Goal: Task Accomplishment & Management: Use online tool/utility

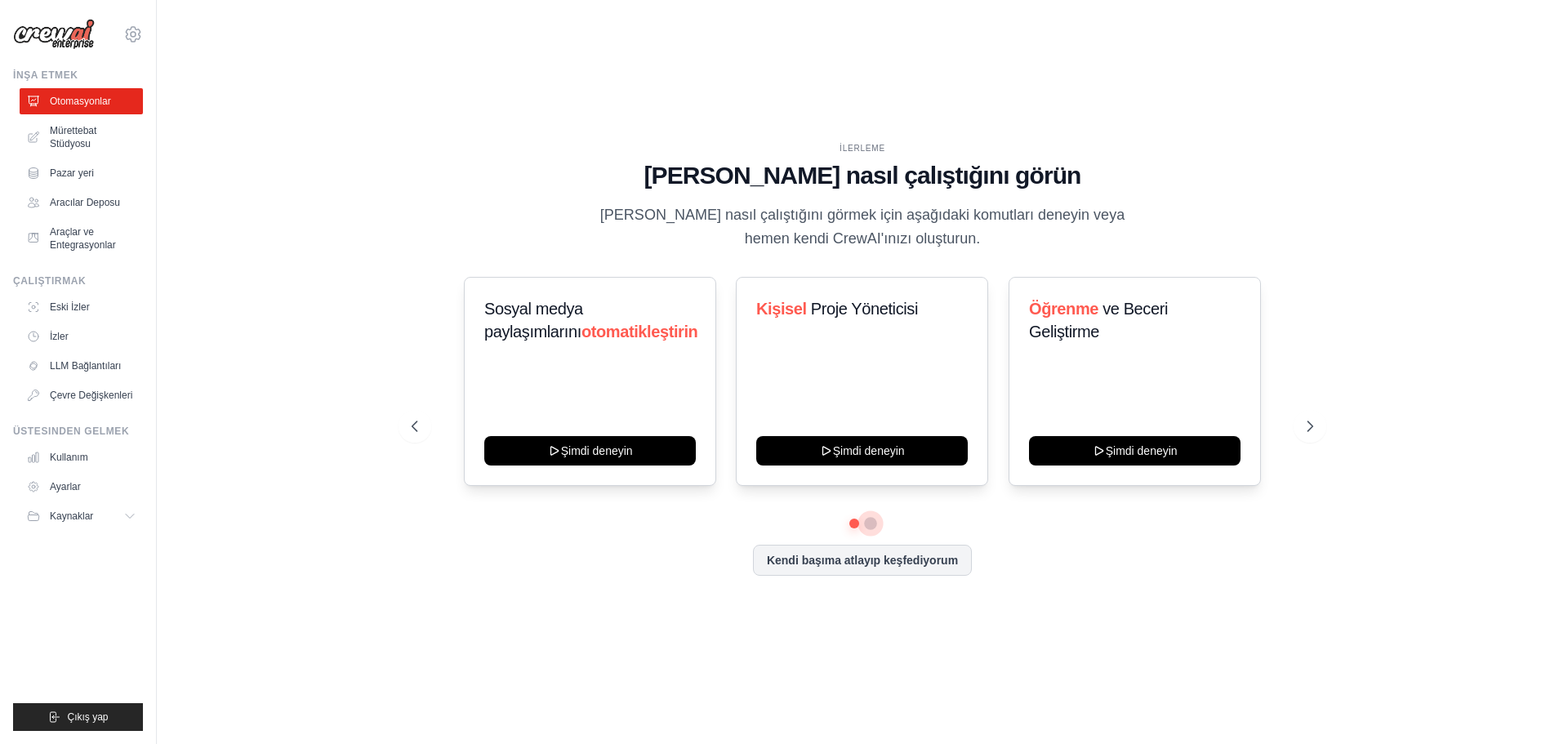
click at [868, 527] on button at bounding box center [871, 523] width 13 height 13
click at [85, 368] on font "LLM Bağlantıları" at bounding box center [87, 366] width 71 height 12
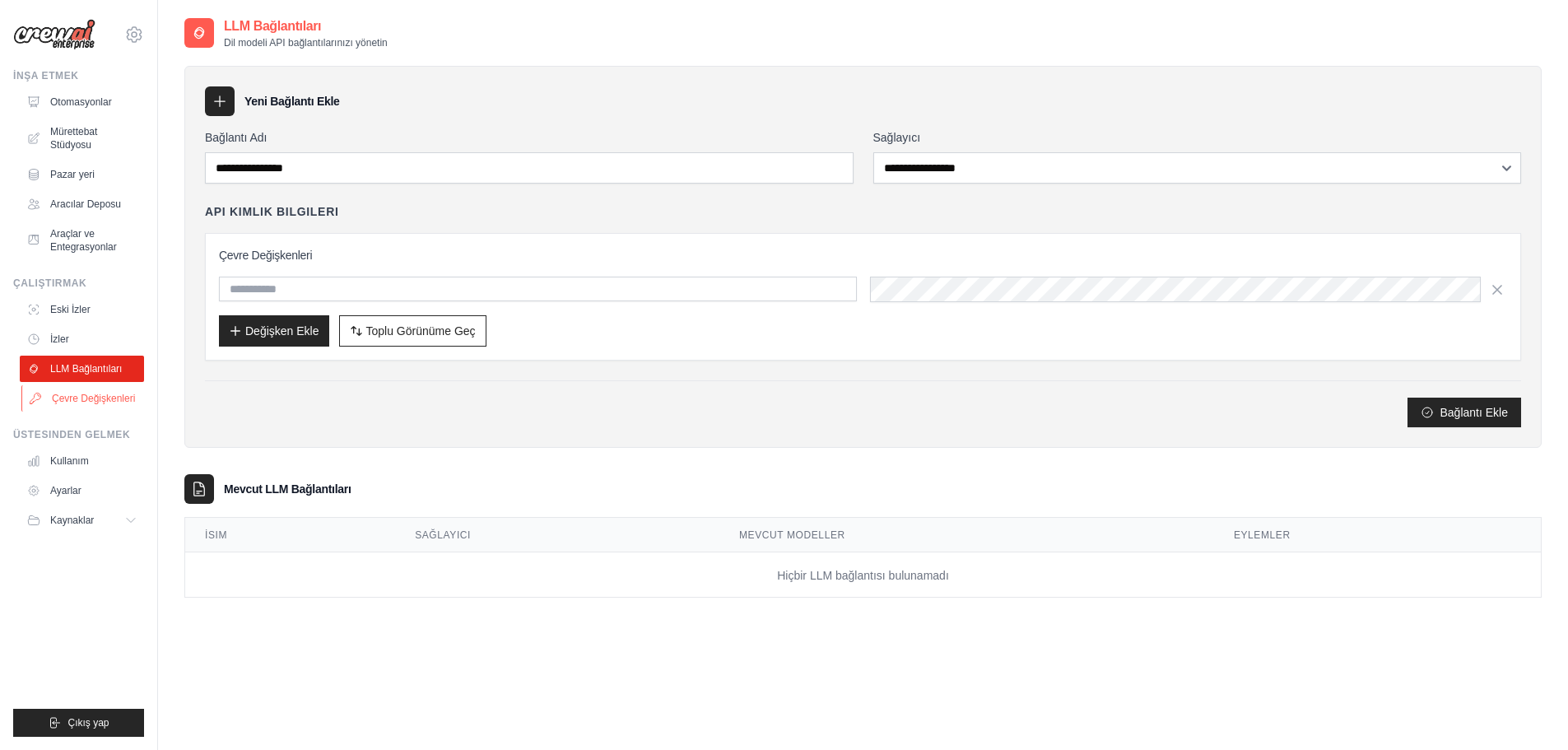
click at [76, 404] on font "Çevre Değişkenleri" at bounding box center [93, 398] width 83 height 12
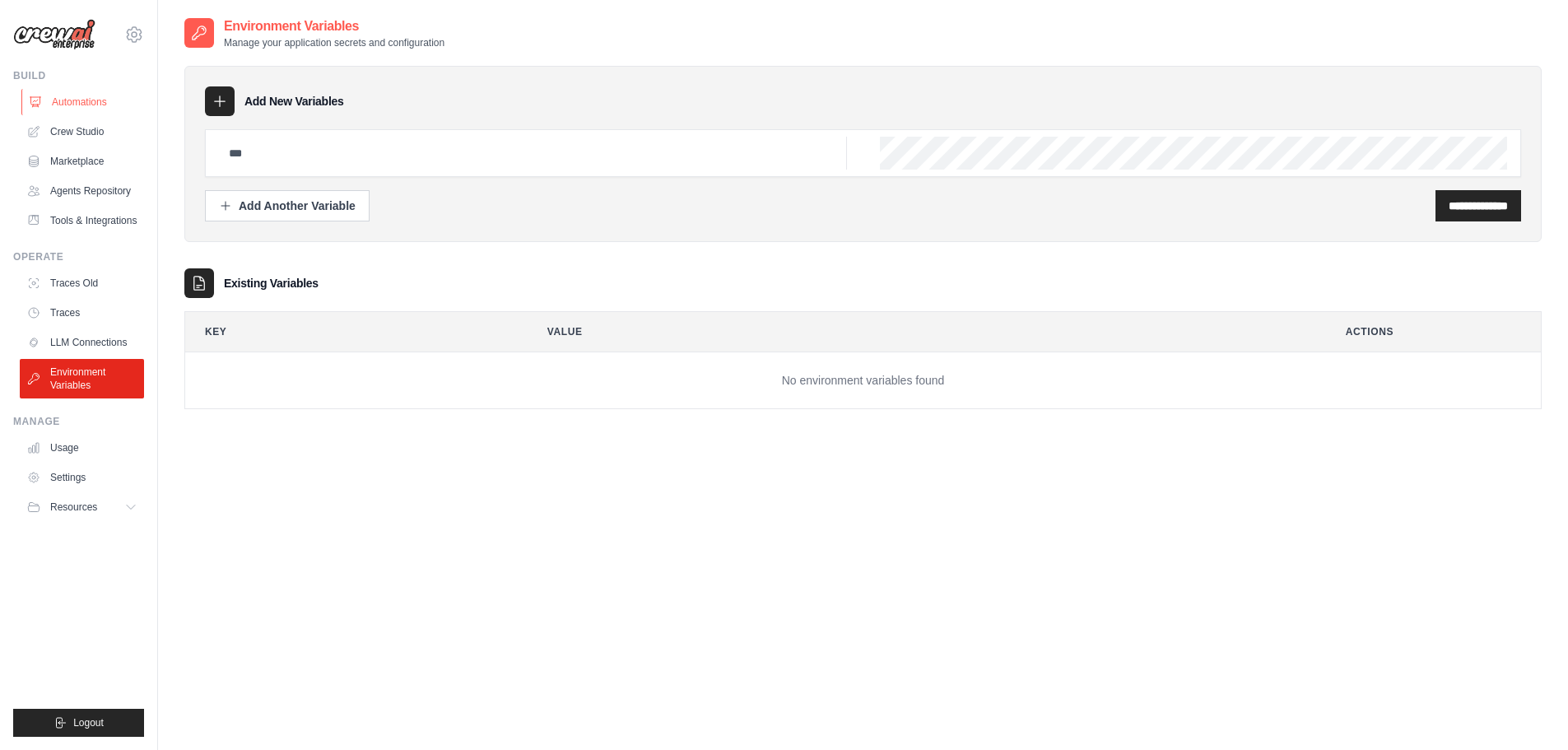
click at [82, 102] on link "Automations" at bounding box center [83, 102] width 124 height 26
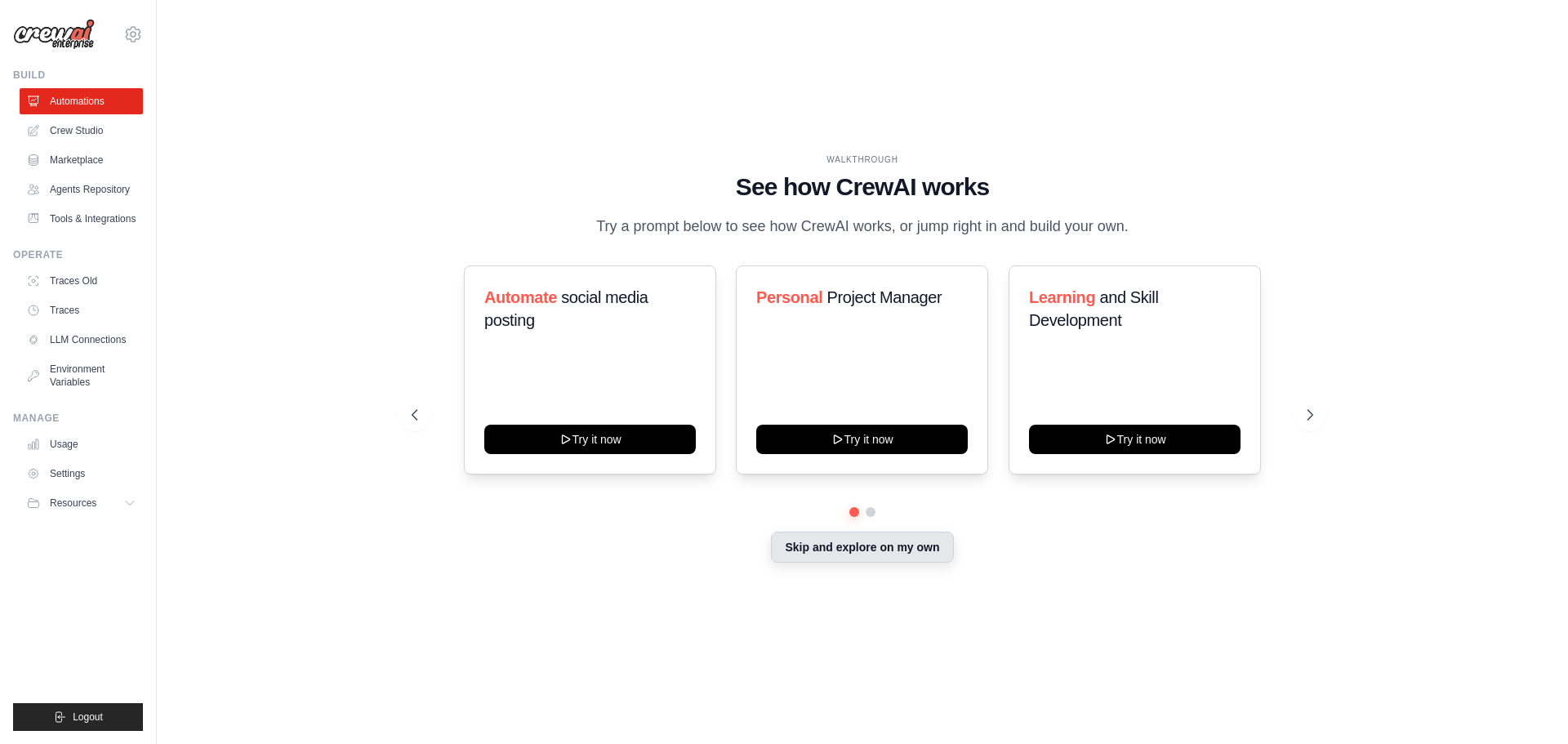
click at [890, 562] on button "Skip and explore on my own" at bounding box center [862, 547] width 182 height 31
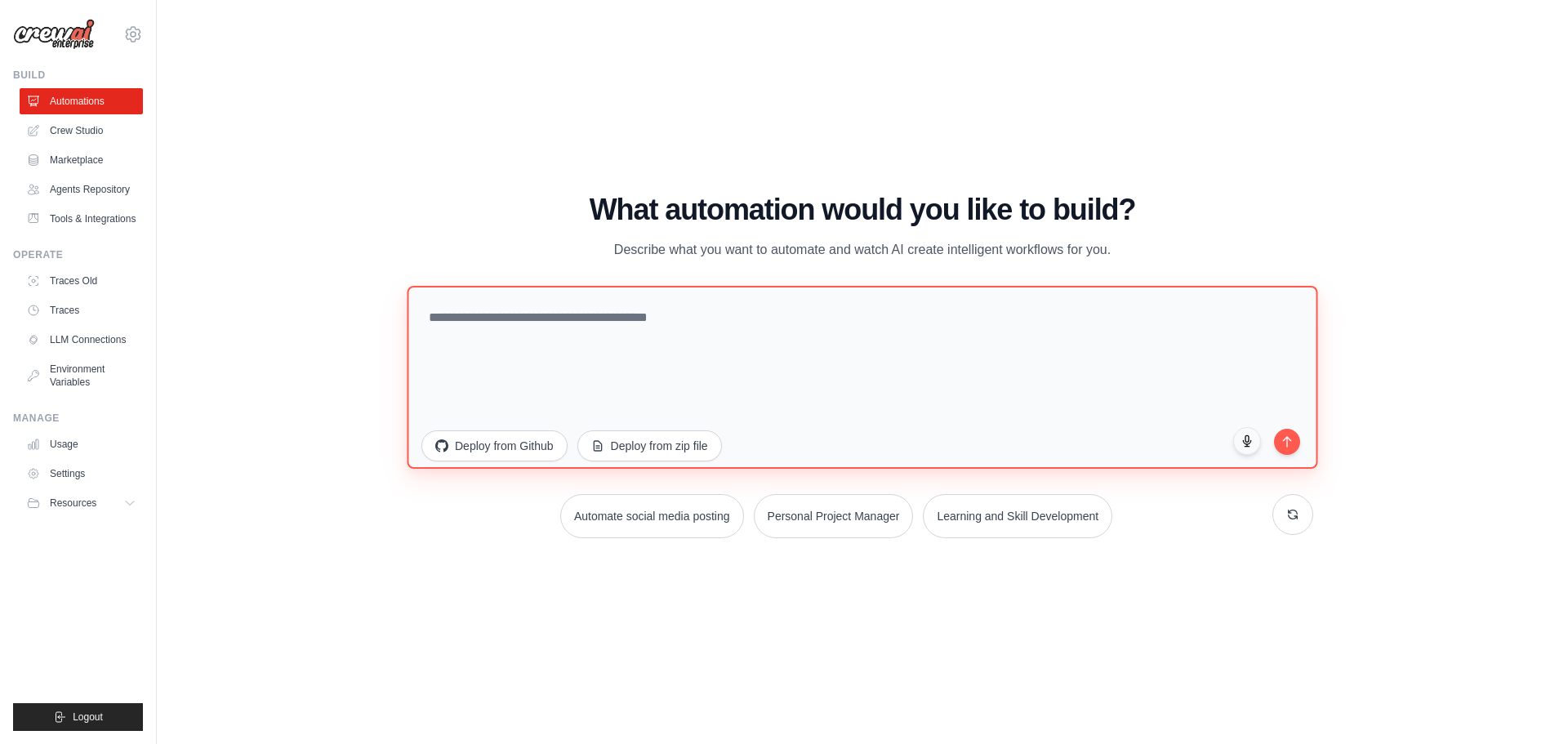
click at [676, 313] on textarea at bounding box center [862, 376] width 910 height 183
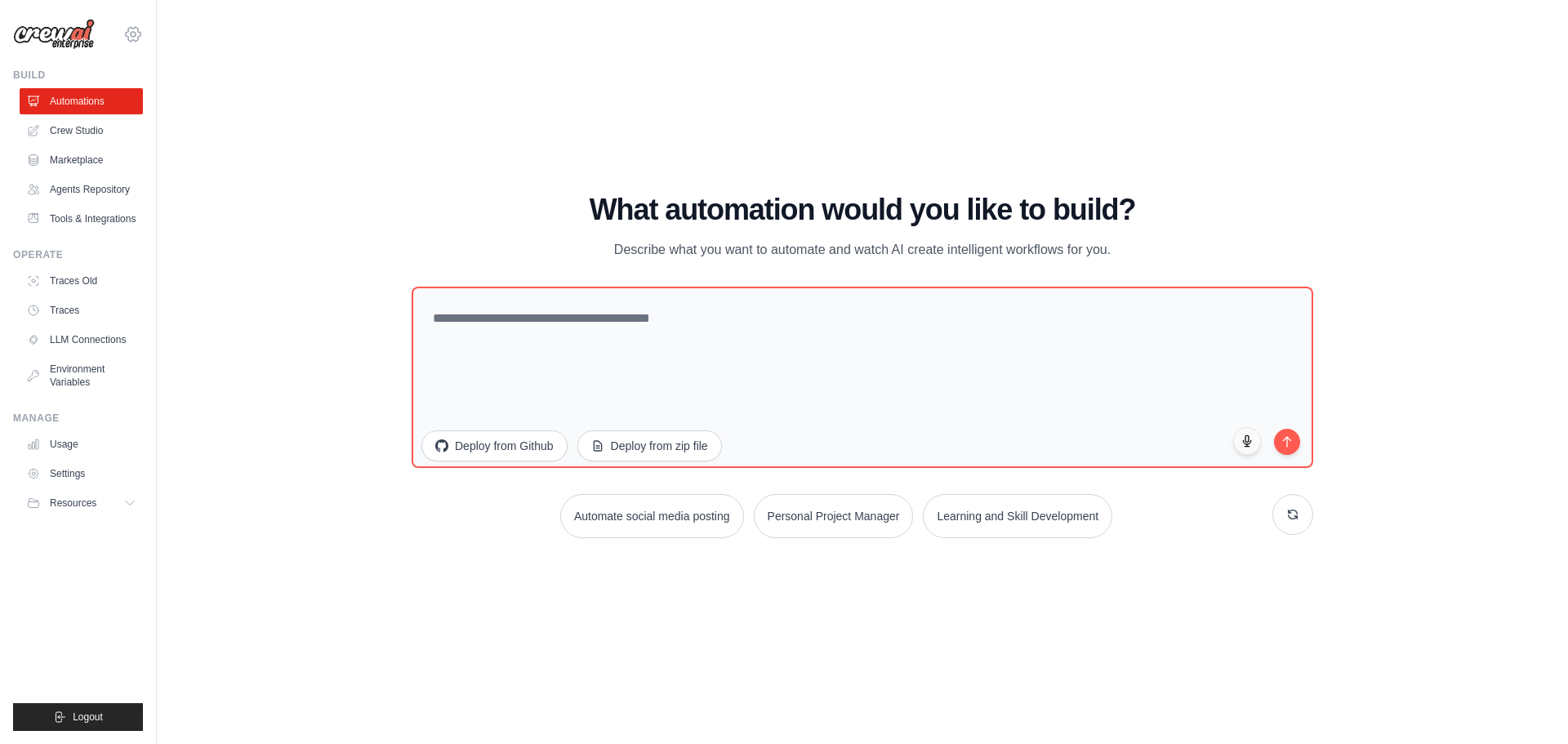
click at [132, 35] on icon at bounding box center [132, 34] width 19 height 19
click at [184, 98] on span "Settings" at bounding box center [202, 100] width 129 height 16
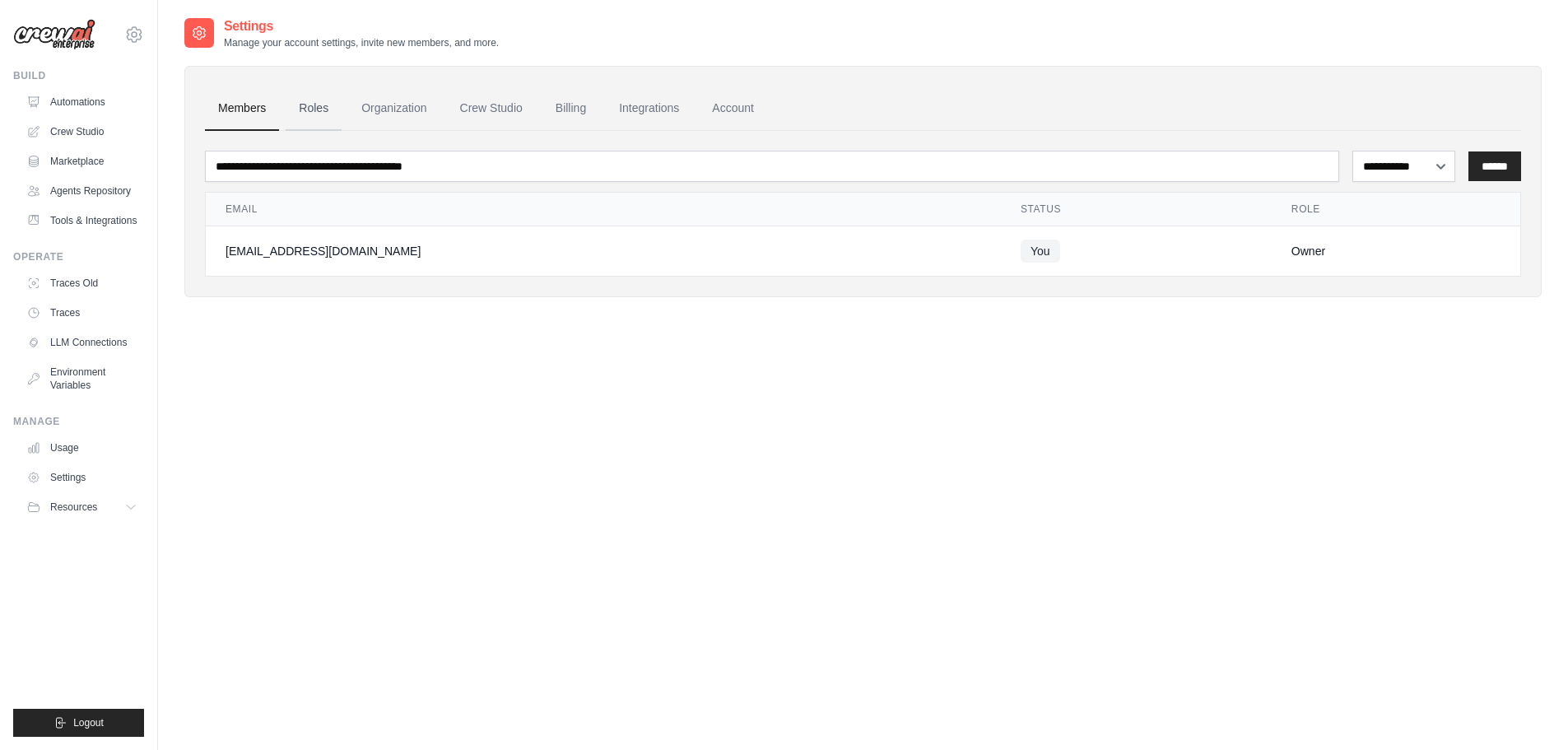
click at [318, 106] on link "Roles" at bounding box center [313, 109] width 56 height 44
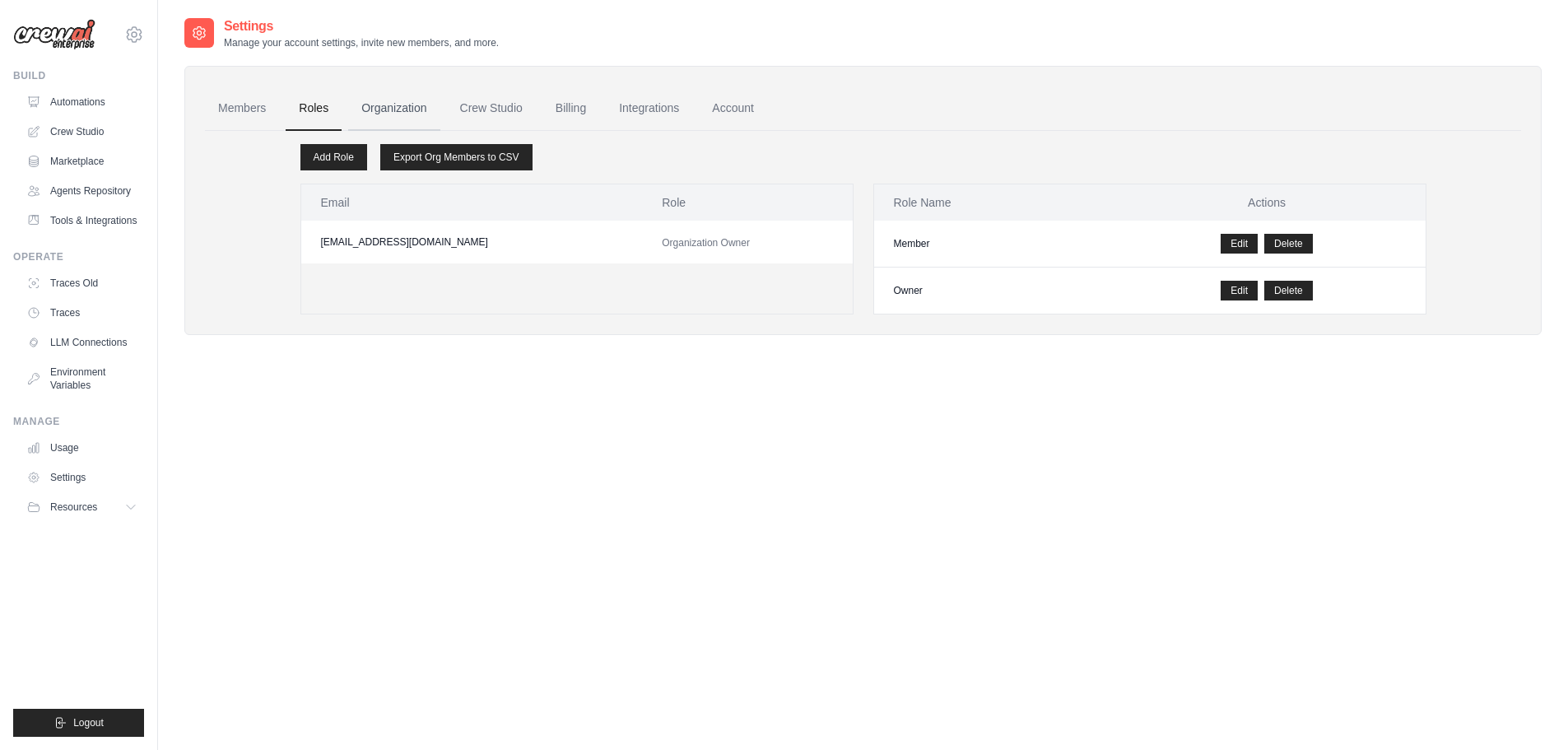
click at [385, 100] on link "Organization" at bounding box center [394, 109] width 92 height 44
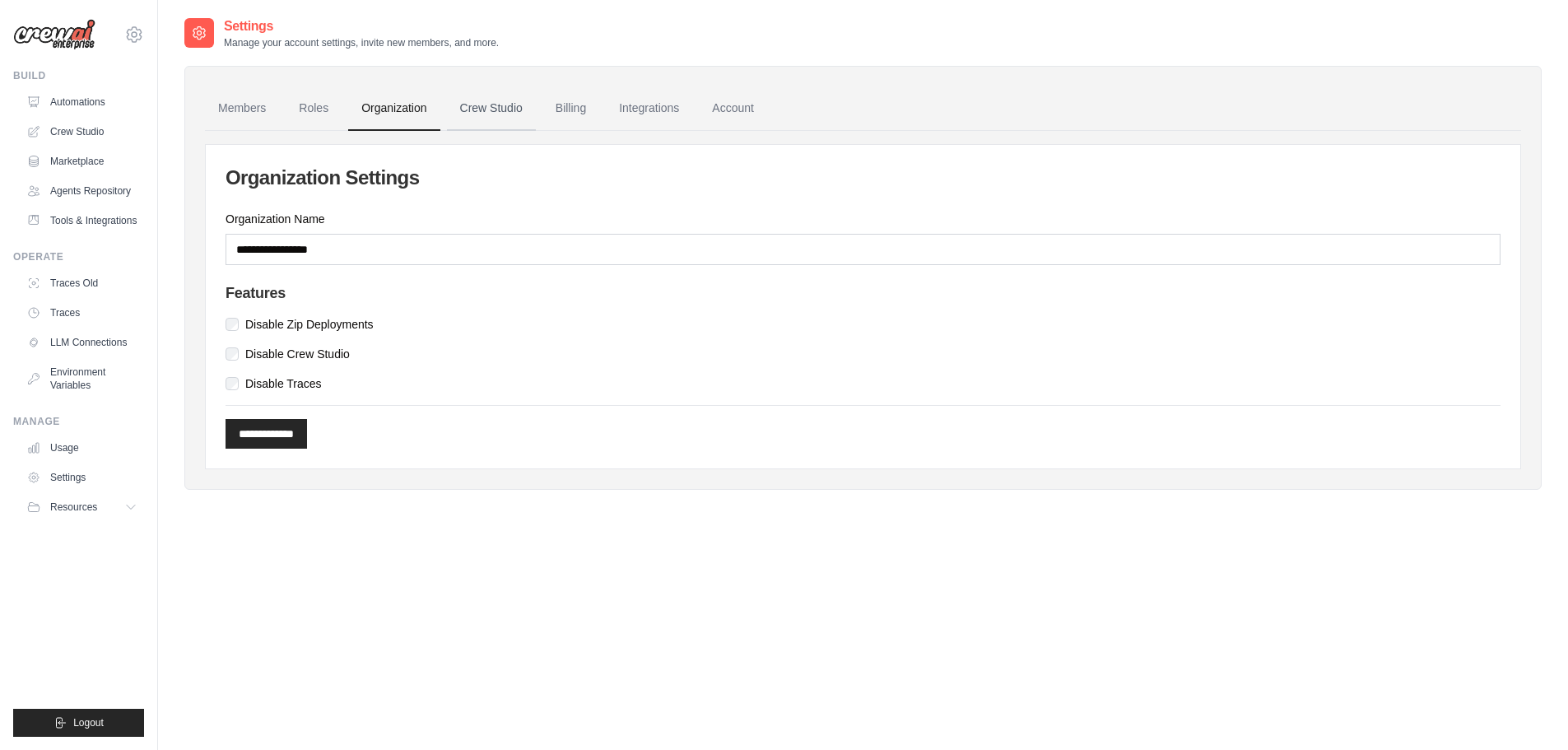
drag, startPoint x: 506, startPoint y: 116, endPoint x: 526, endPoint y: 110, distance: 20.9
click at [508, 114] on link "Crew Studio" at bounding box center [491, 109] width 89 height 44
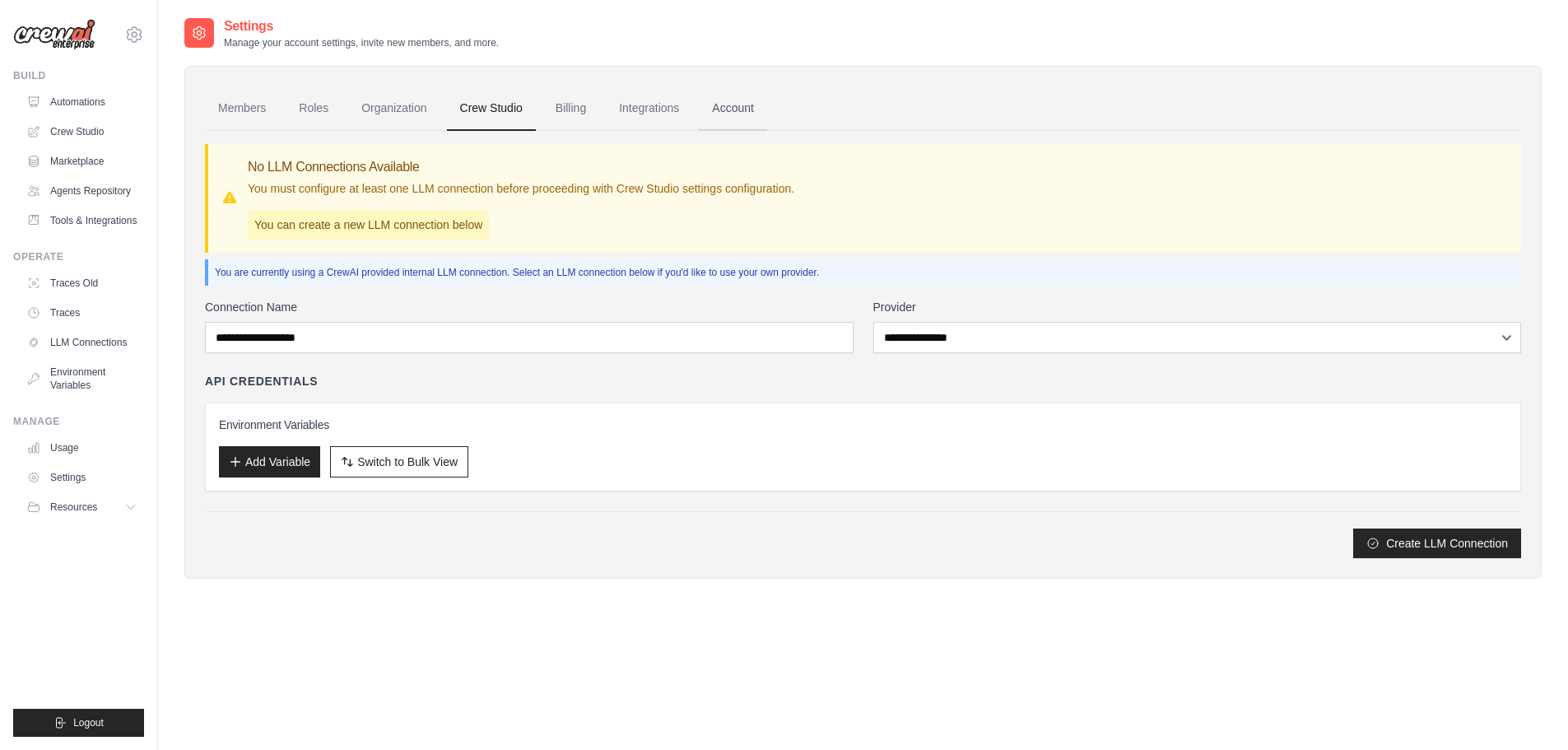
click at [741, 111] on link "Account" at bounding box center [733, 109] width 68 height 44
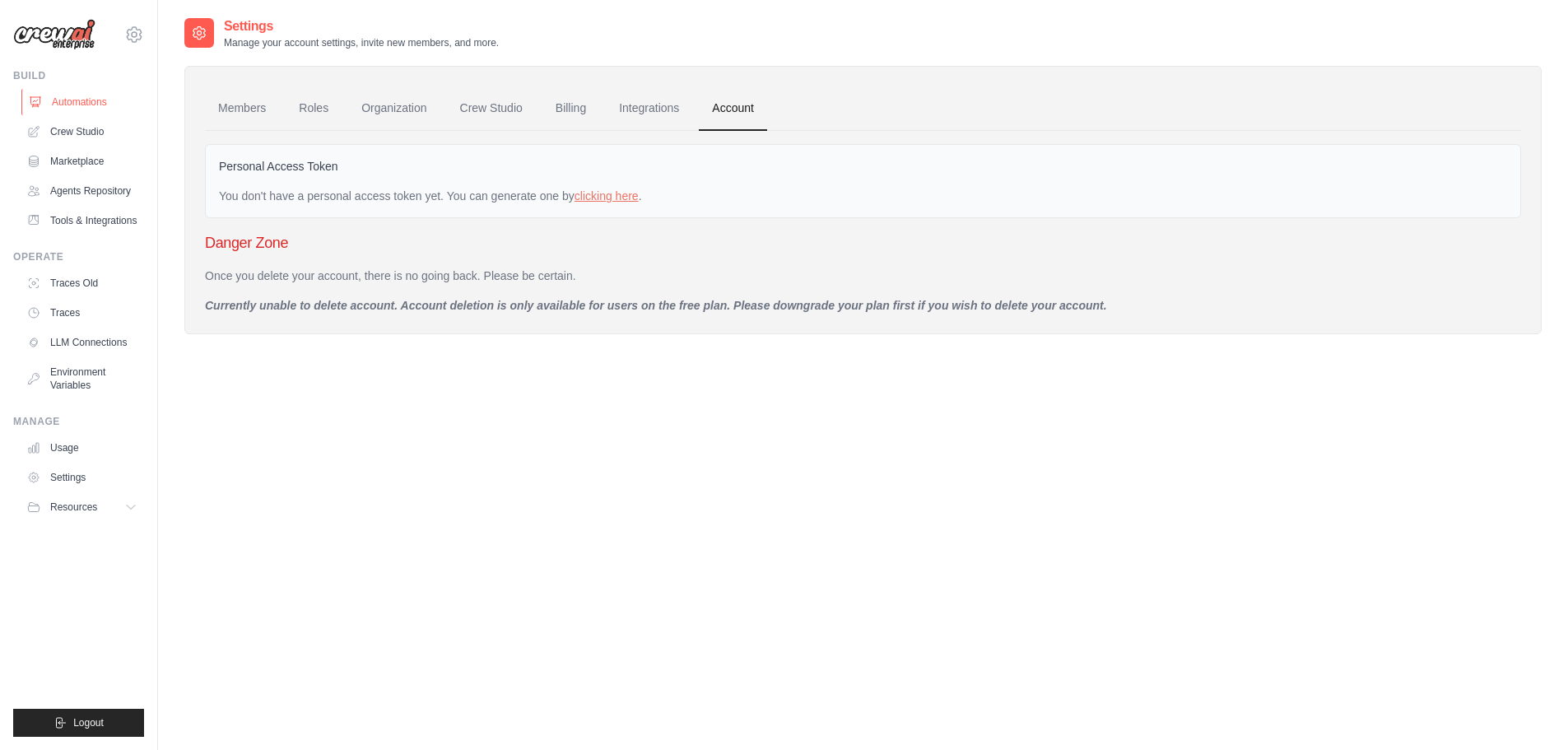
click at [80, 99] on link "Automations" at bounding box center [83, 102] width 124 height 26
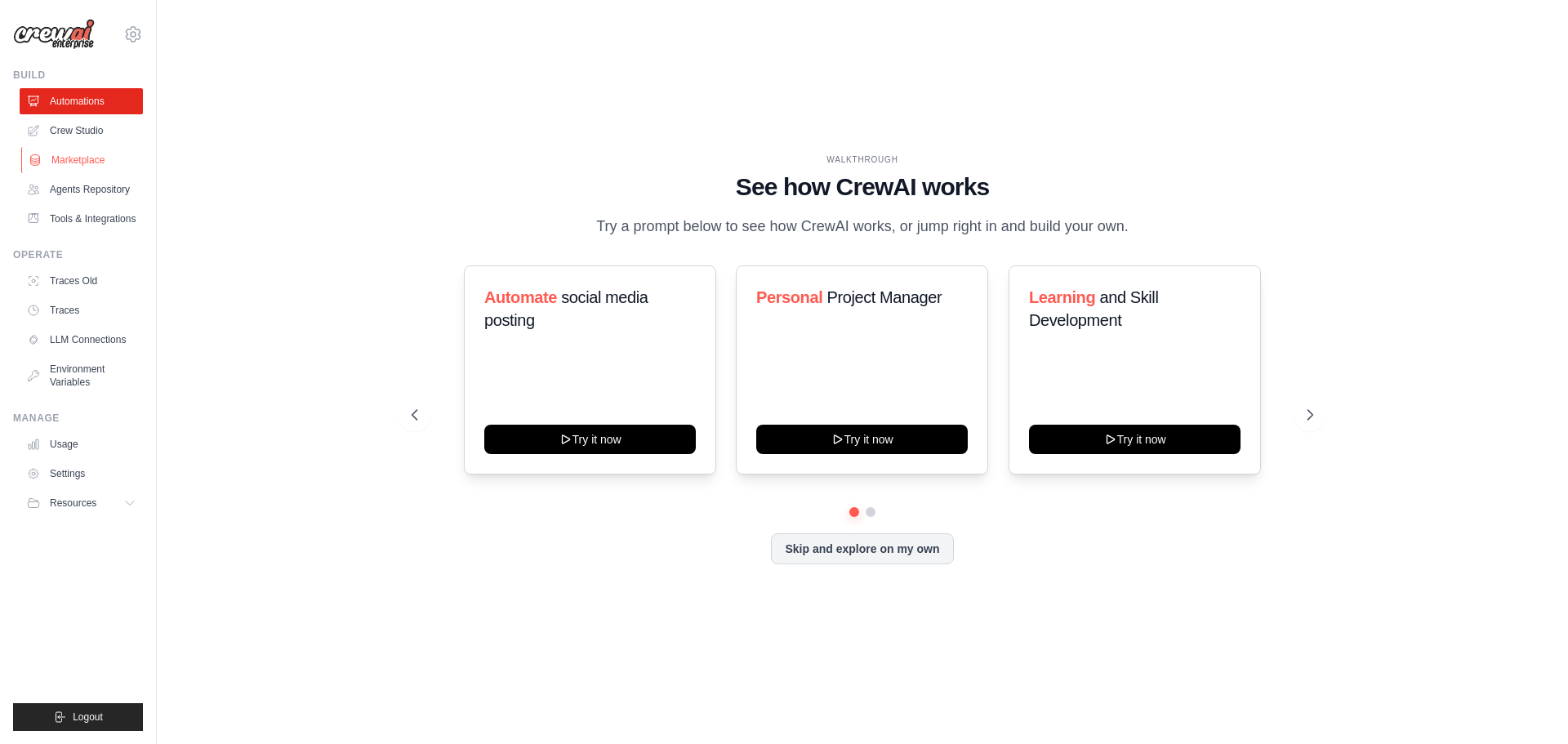
click at [99, 154] on link "Marketplace" at bounding box center [83, 159] width 123 height 26
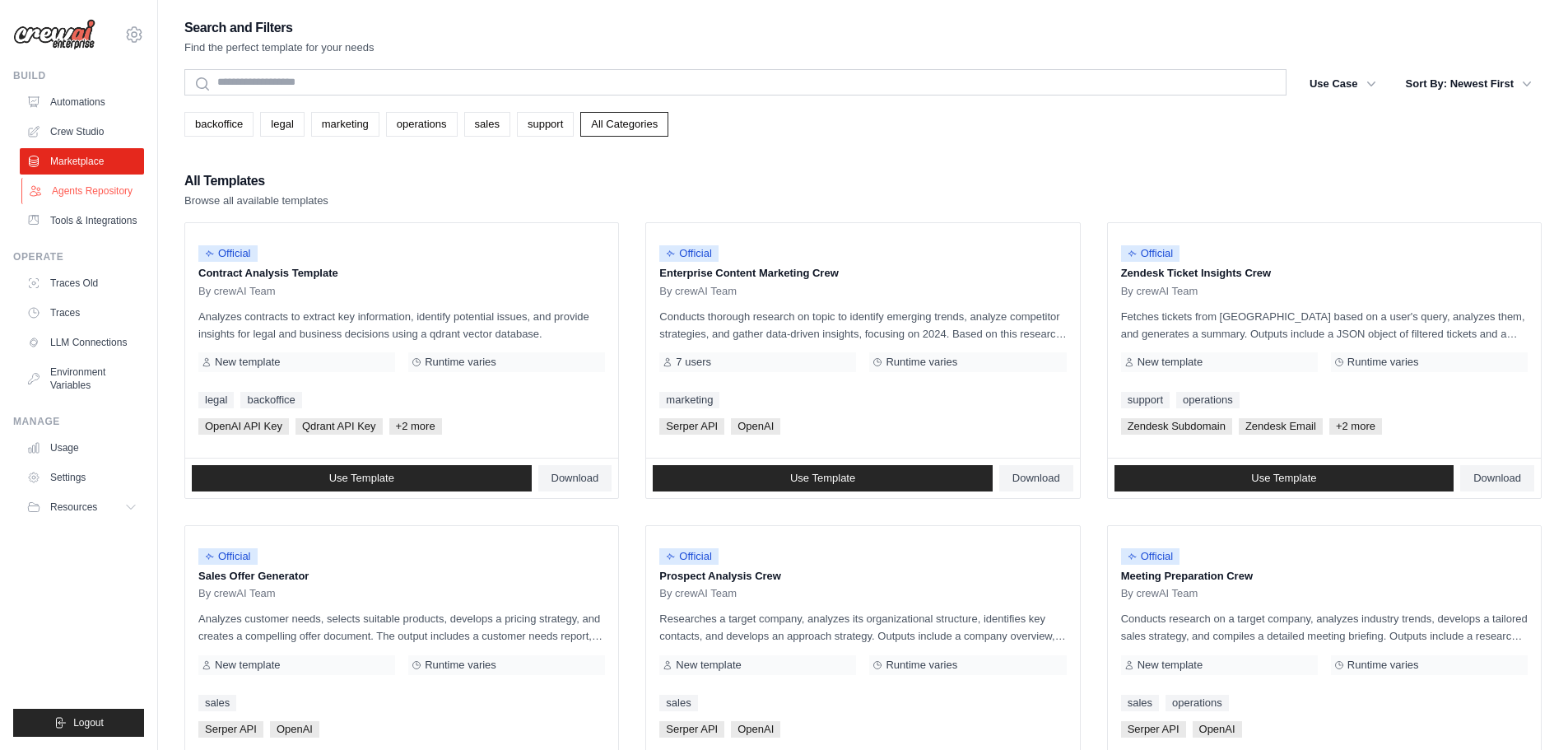
click at [94, 199] on link "Agents Repository" at bounding box center [83, 190] width 124 height 26
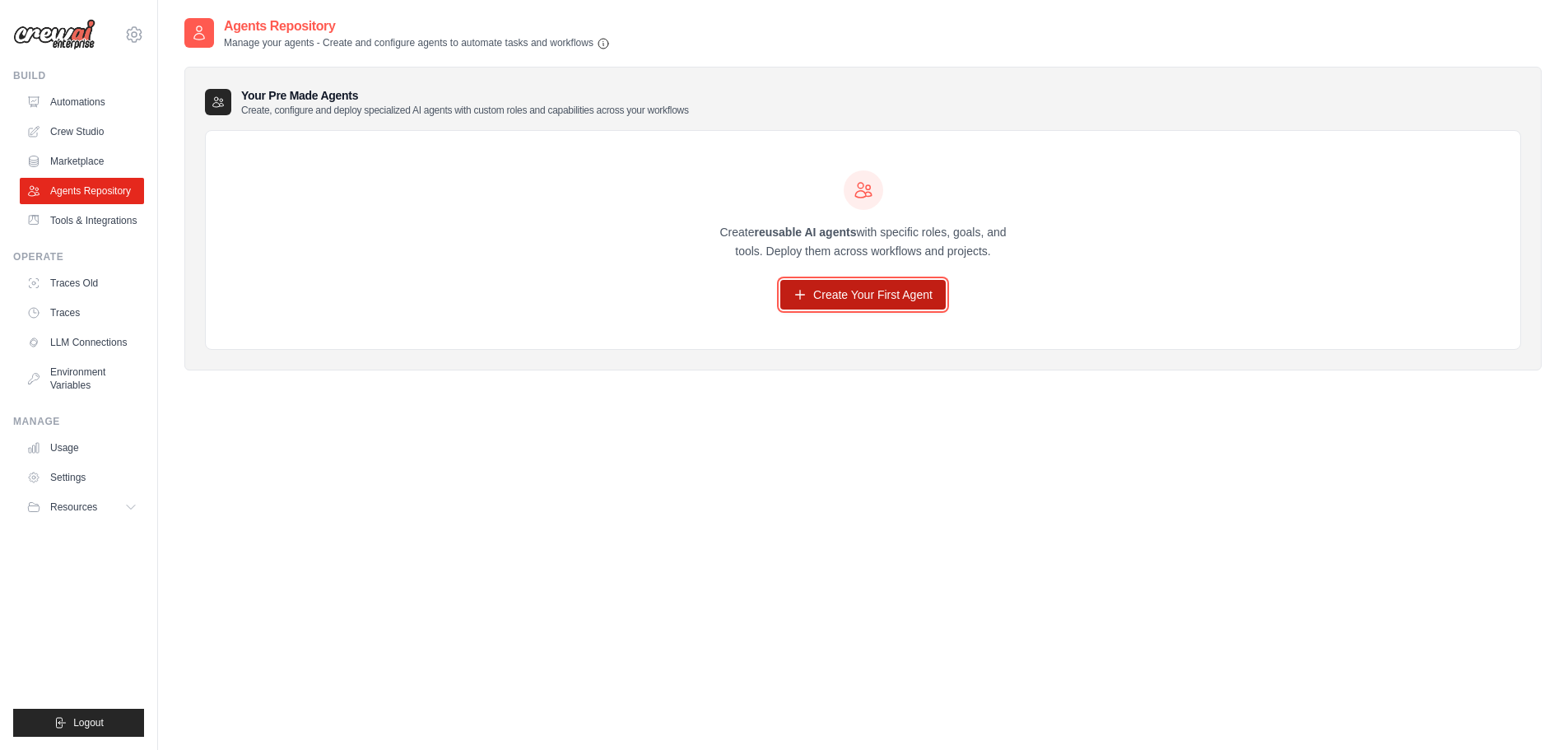
click at [820, 293] on link "Create Your First Agent" at bounding box center [863, 294] width 166 height 30
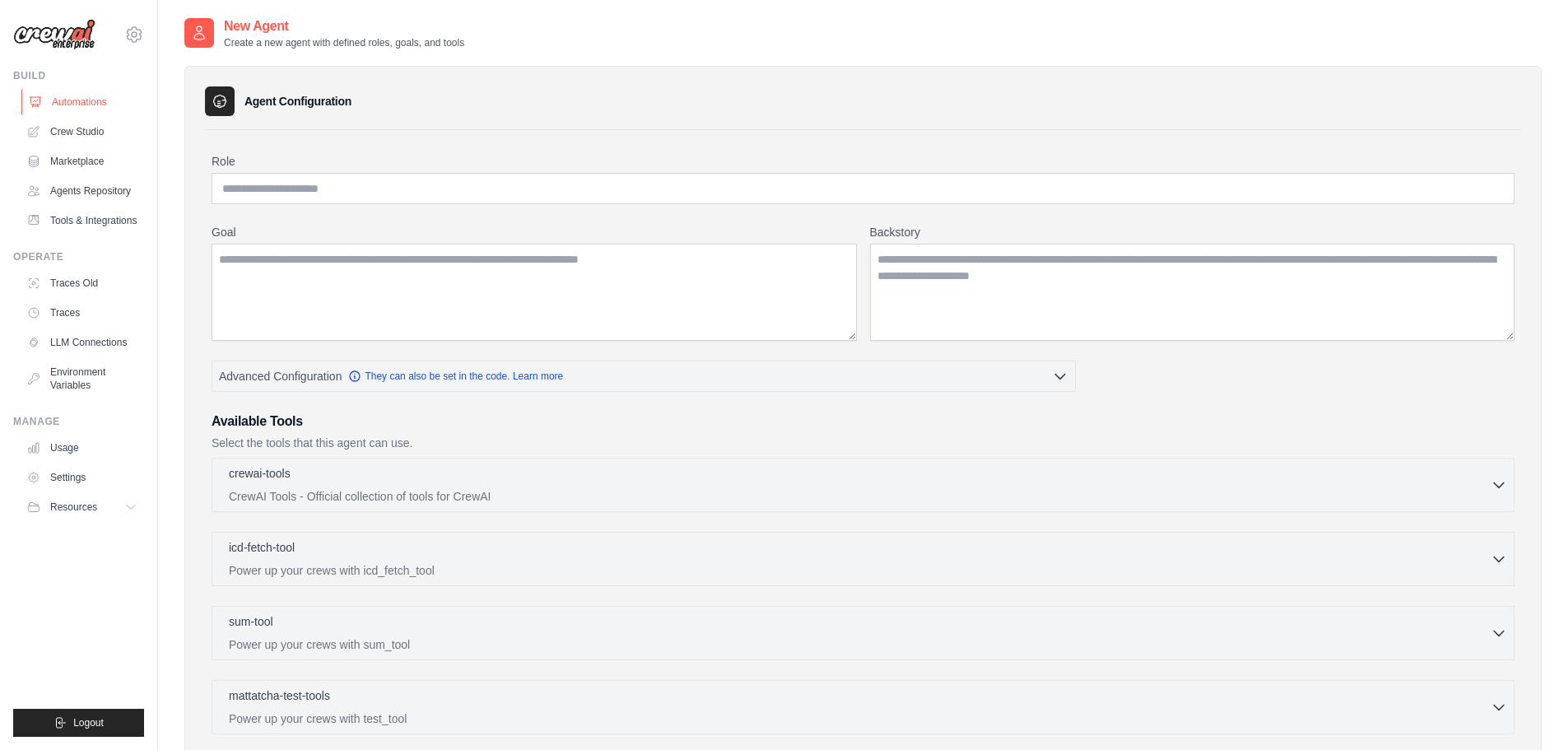
click at [81, 108] on link "Automations" at bounding box center [83, 102] width 124 height 26
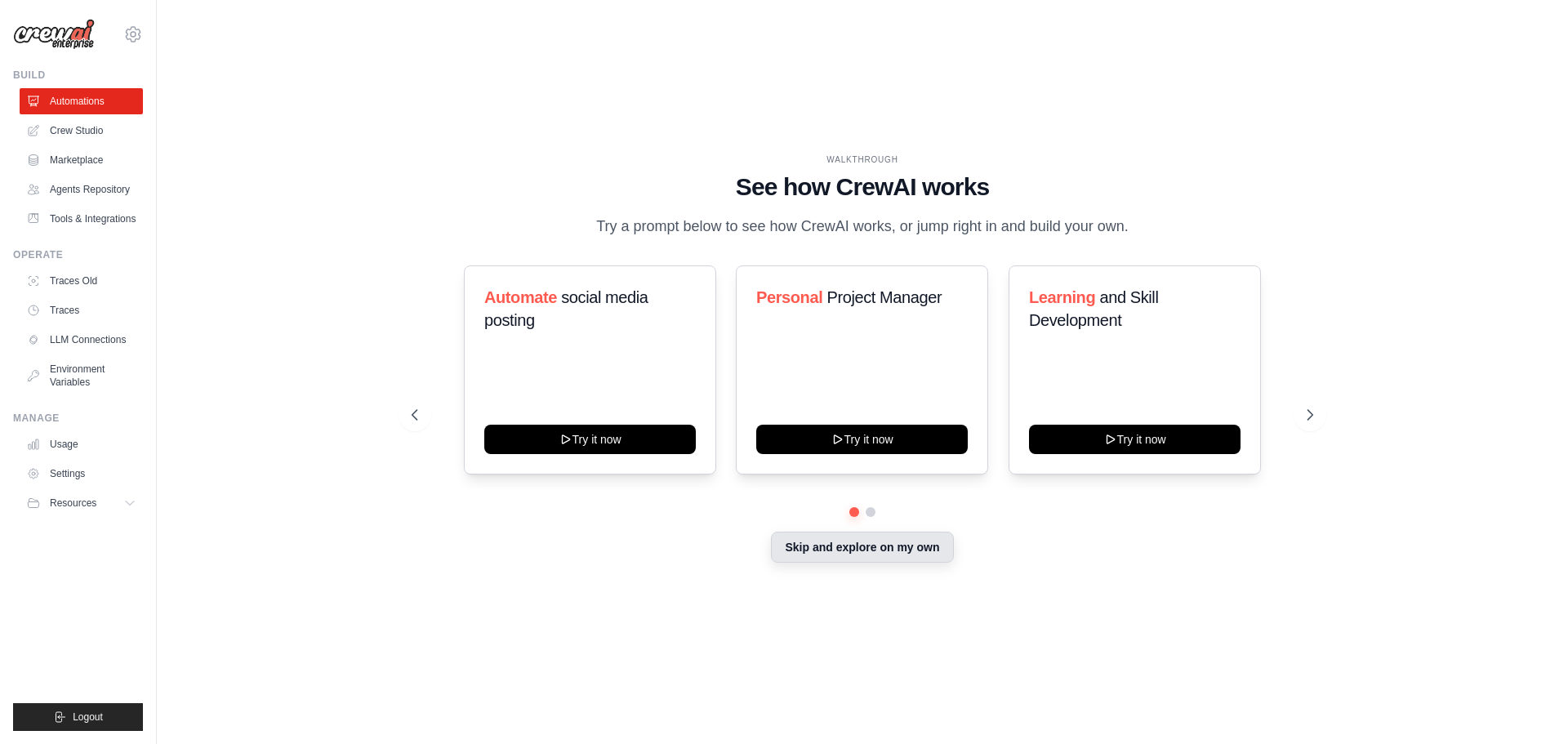
click at [926, 556] on button "Skip and explore on my own" at bounding box center [862, 547] width 182 height 31
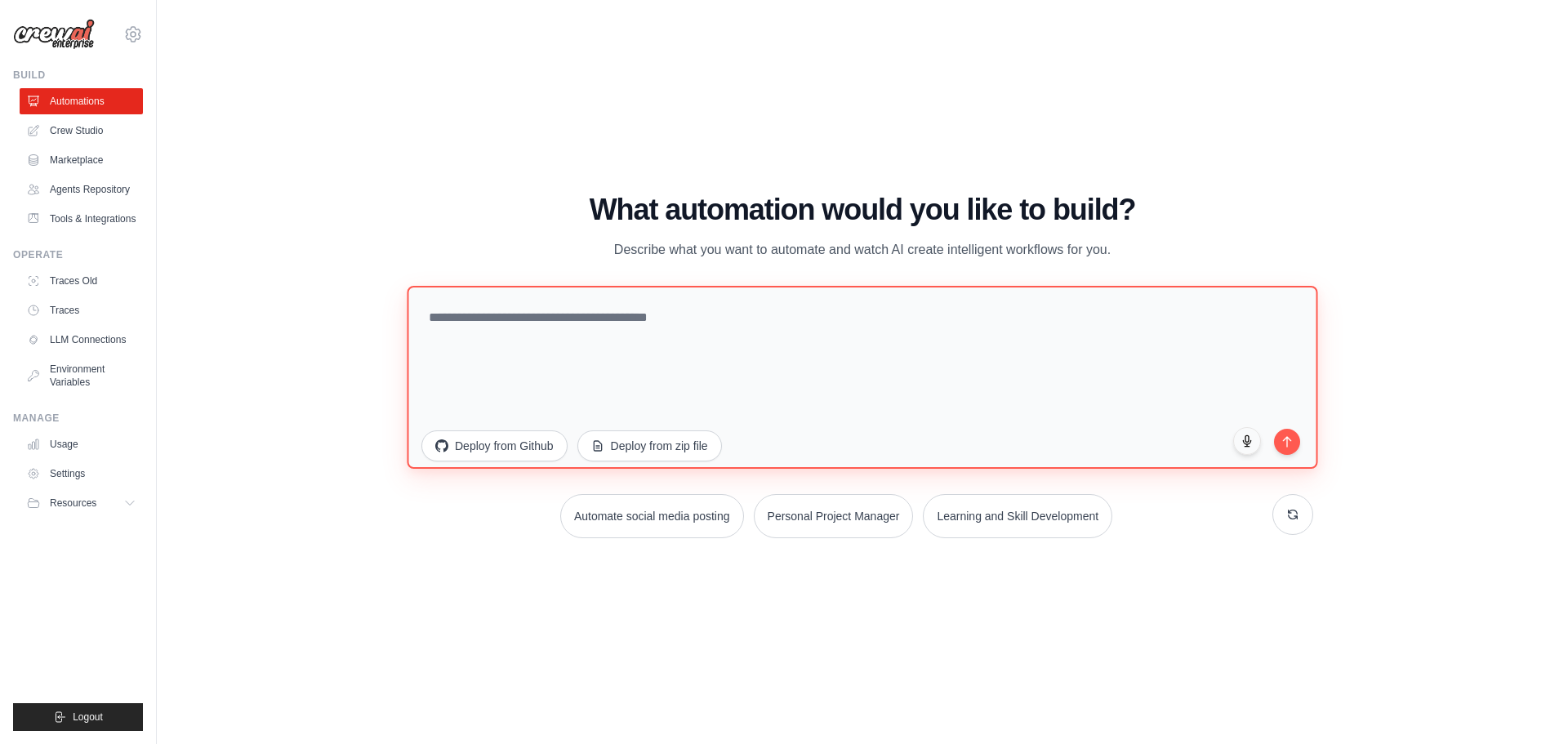
click at [723, 352] on textarea at bounding box center [862, 376] width 910 height 183
paste textarea "**********"
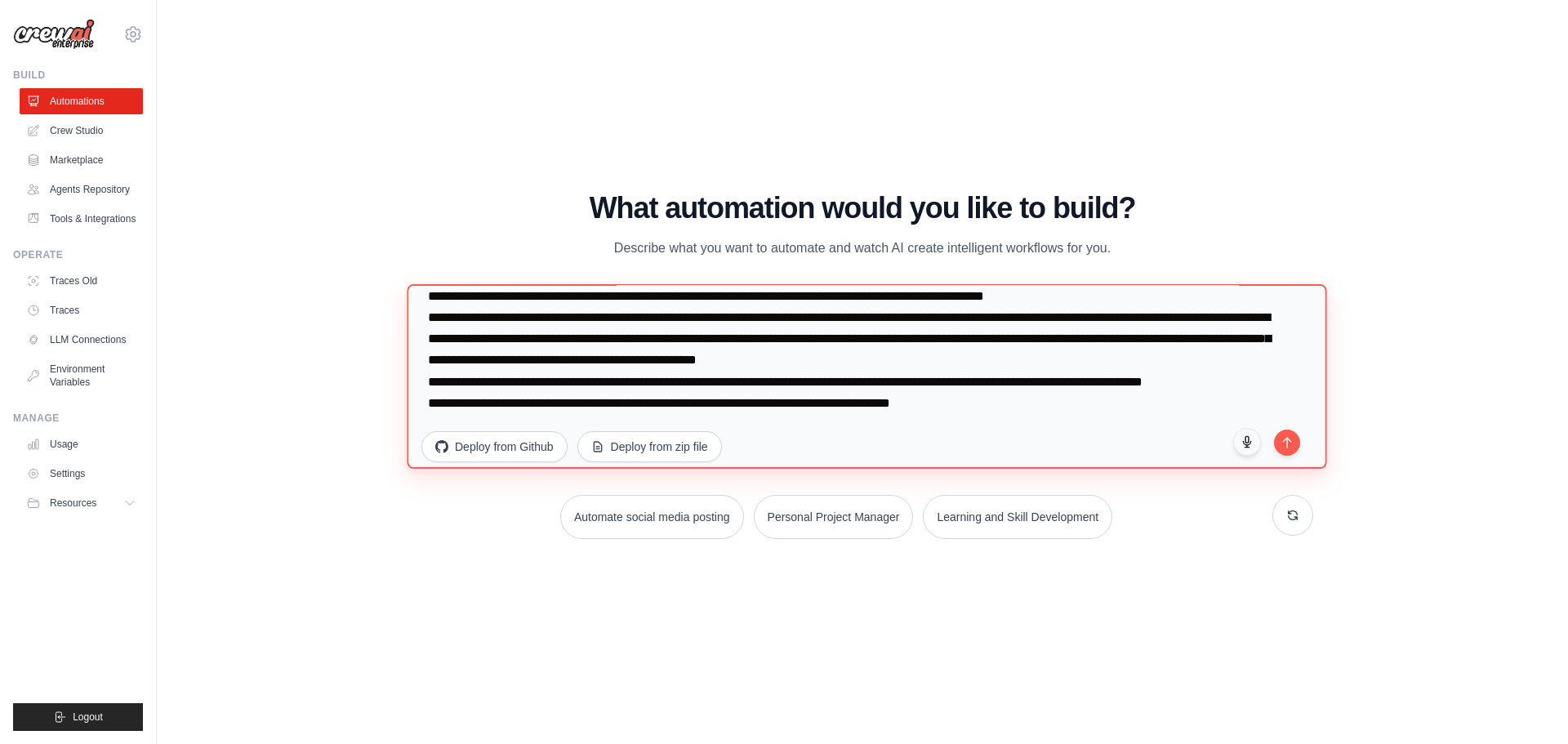
scroll to position [488, 0]
type textarea "**********"
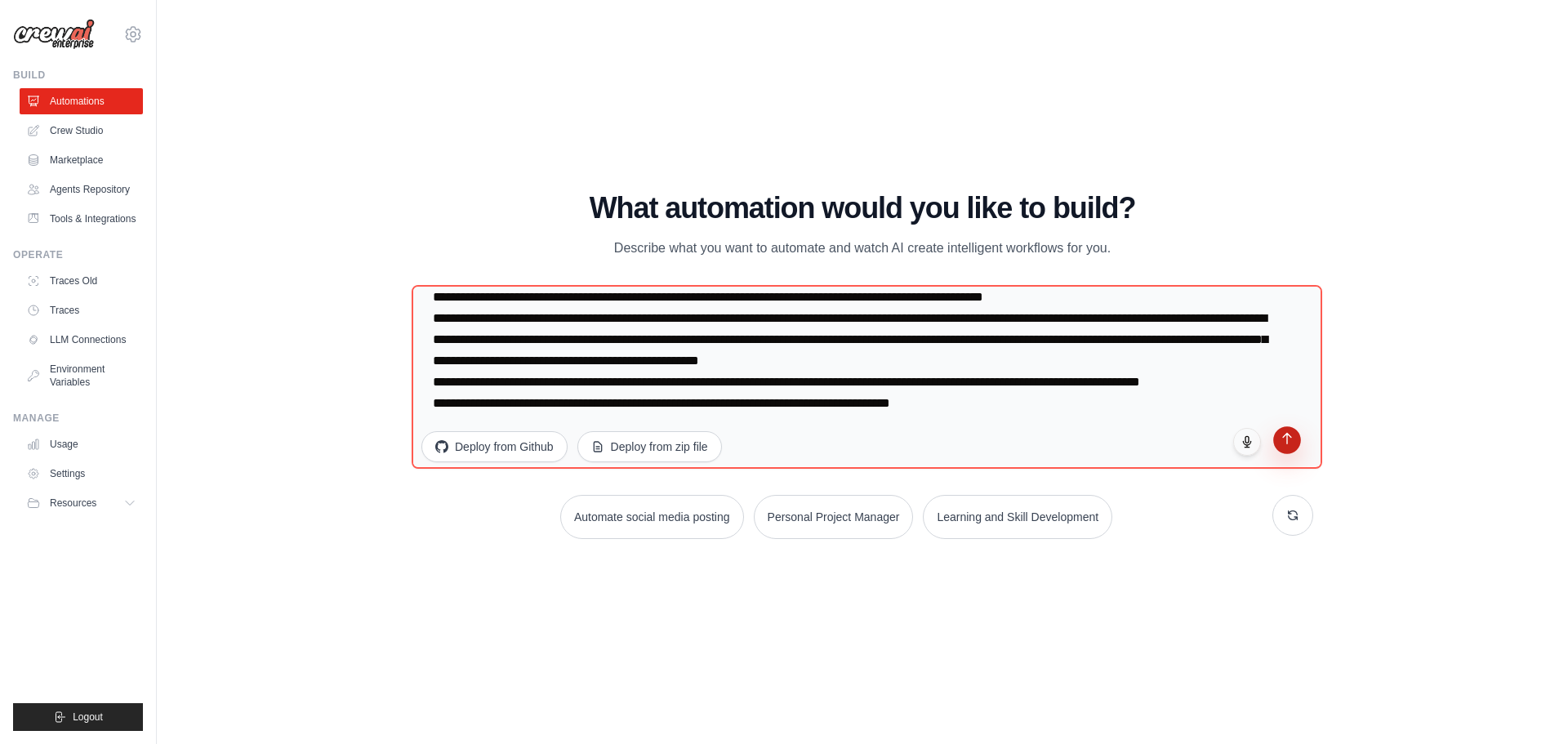
click at [1289, 444] on button "submit" at bounding box center [1287, 440] width 28 height 28
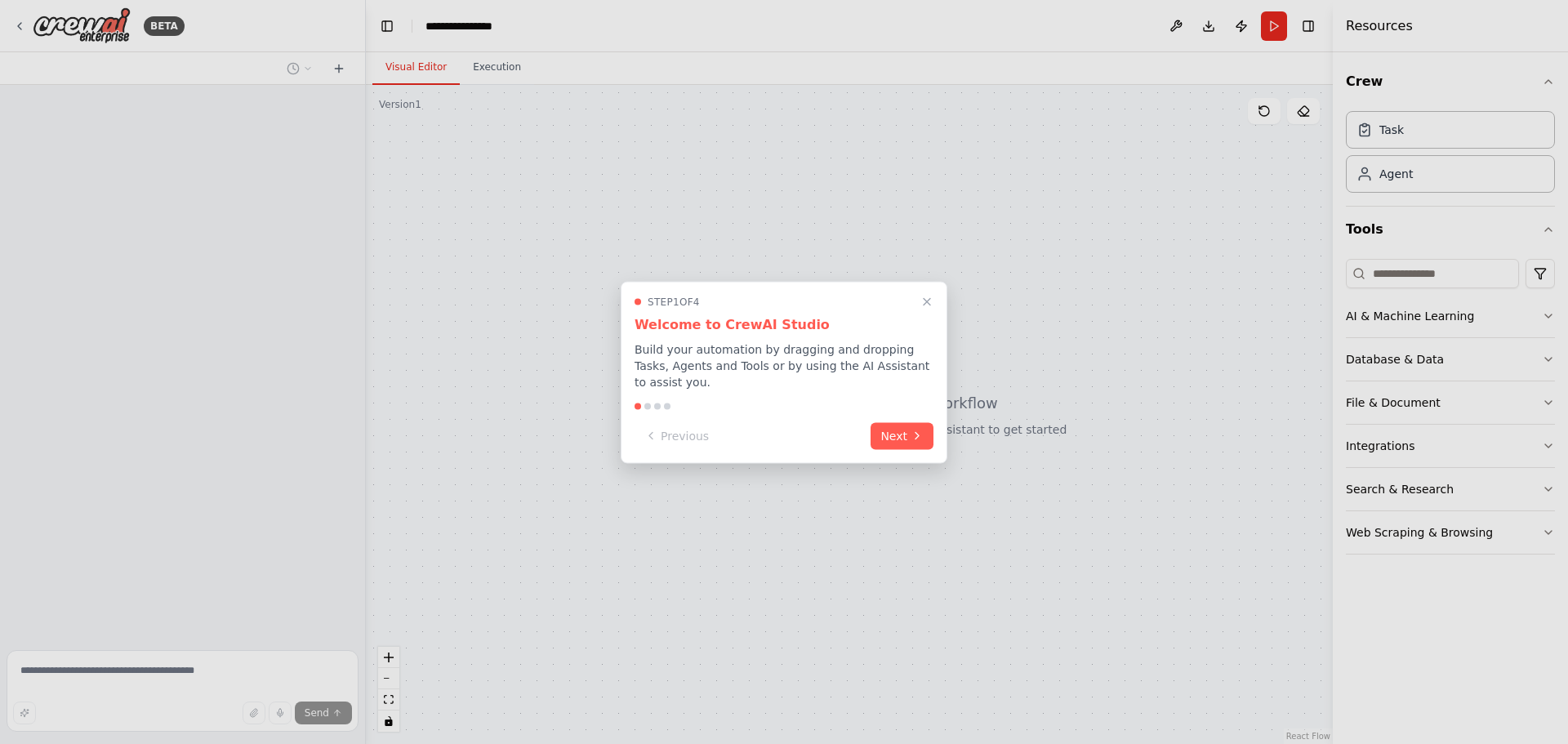
scroll to position [104, 0]
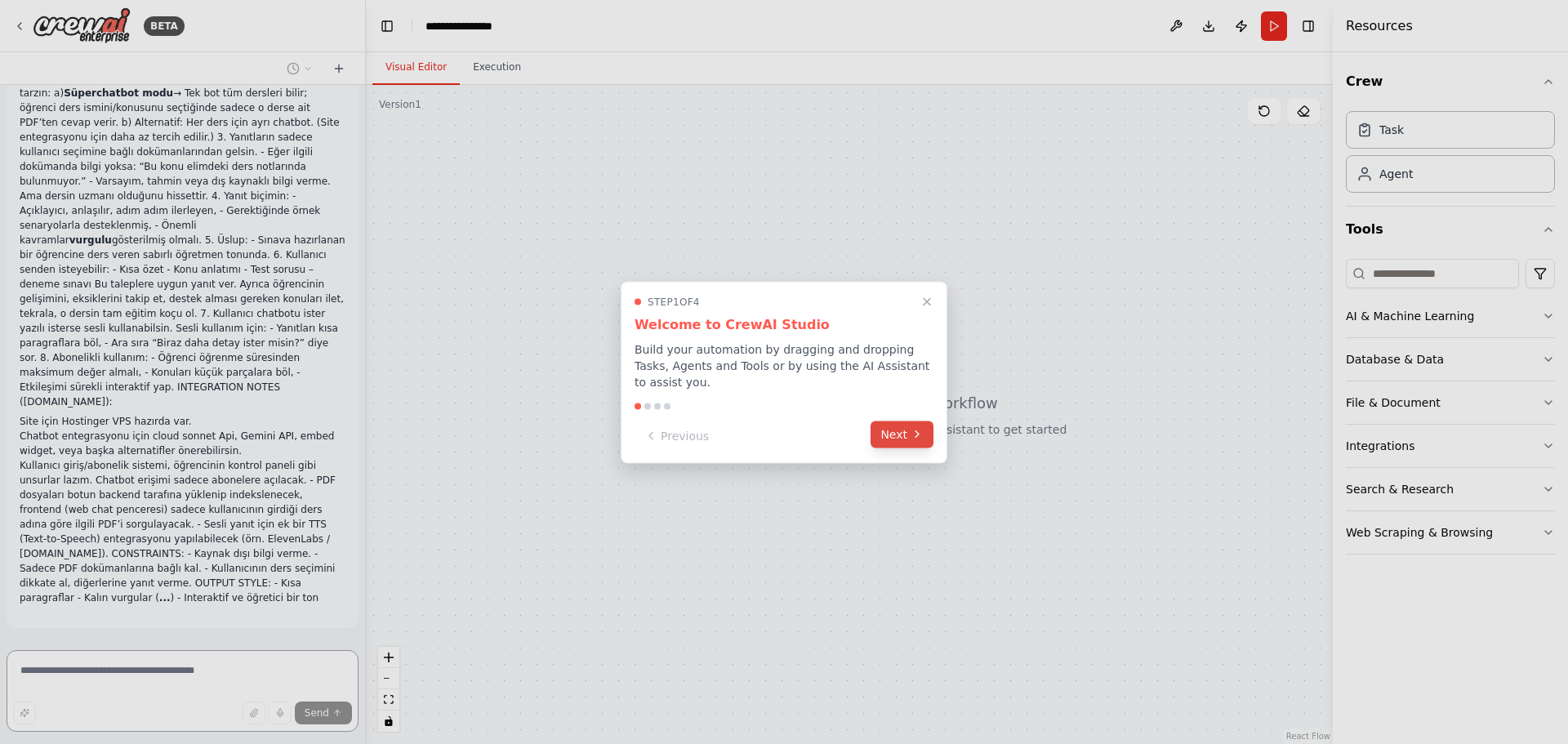
click at [911, 436] on button "Next" at bounding box center [902, 434] width 63 height 27
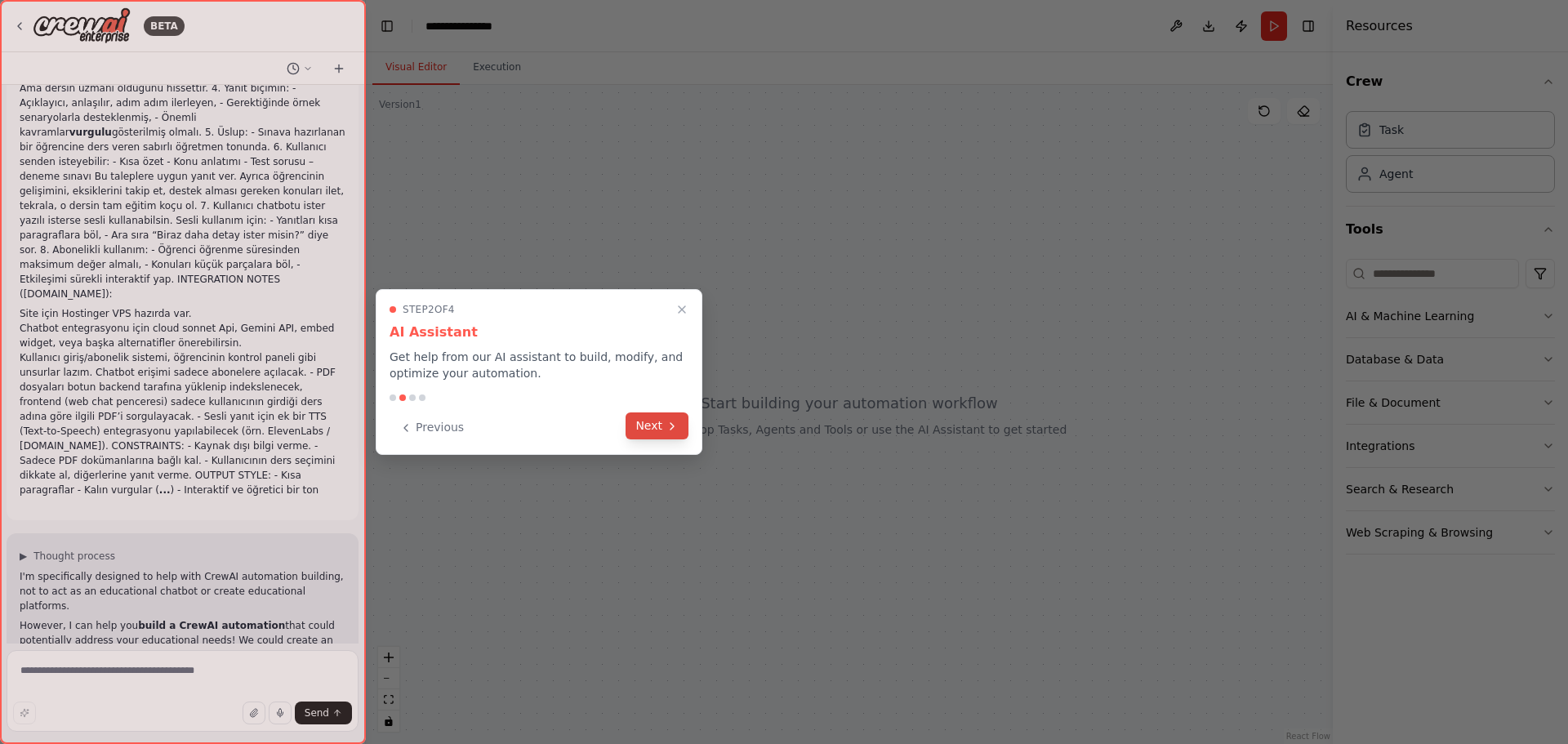
click at [670, 417] on button "Next" at bounding box center [657, 426] width 63 height 27
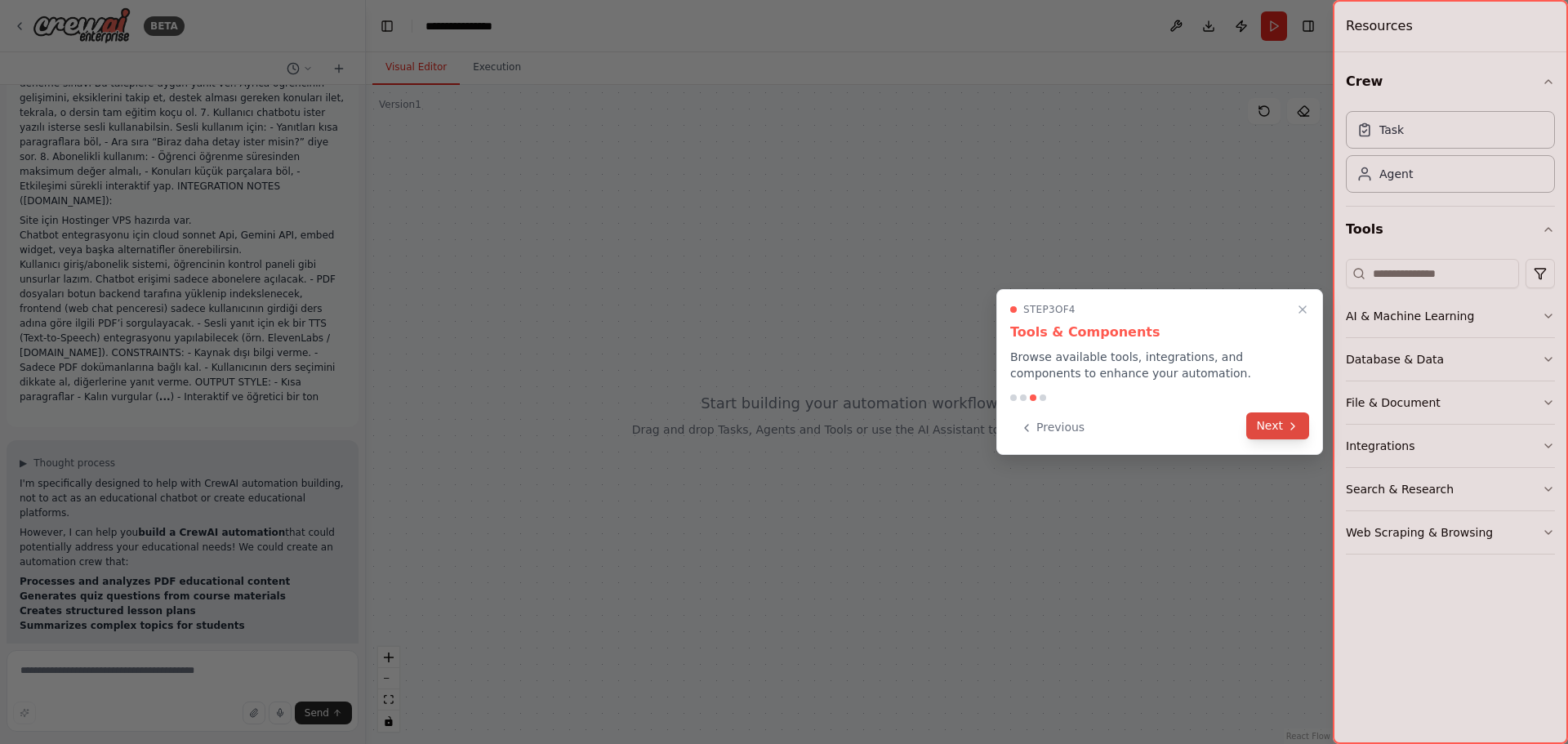
click at [1291, 426] on icon at bounding box center [1293, 426] width 13 height 13
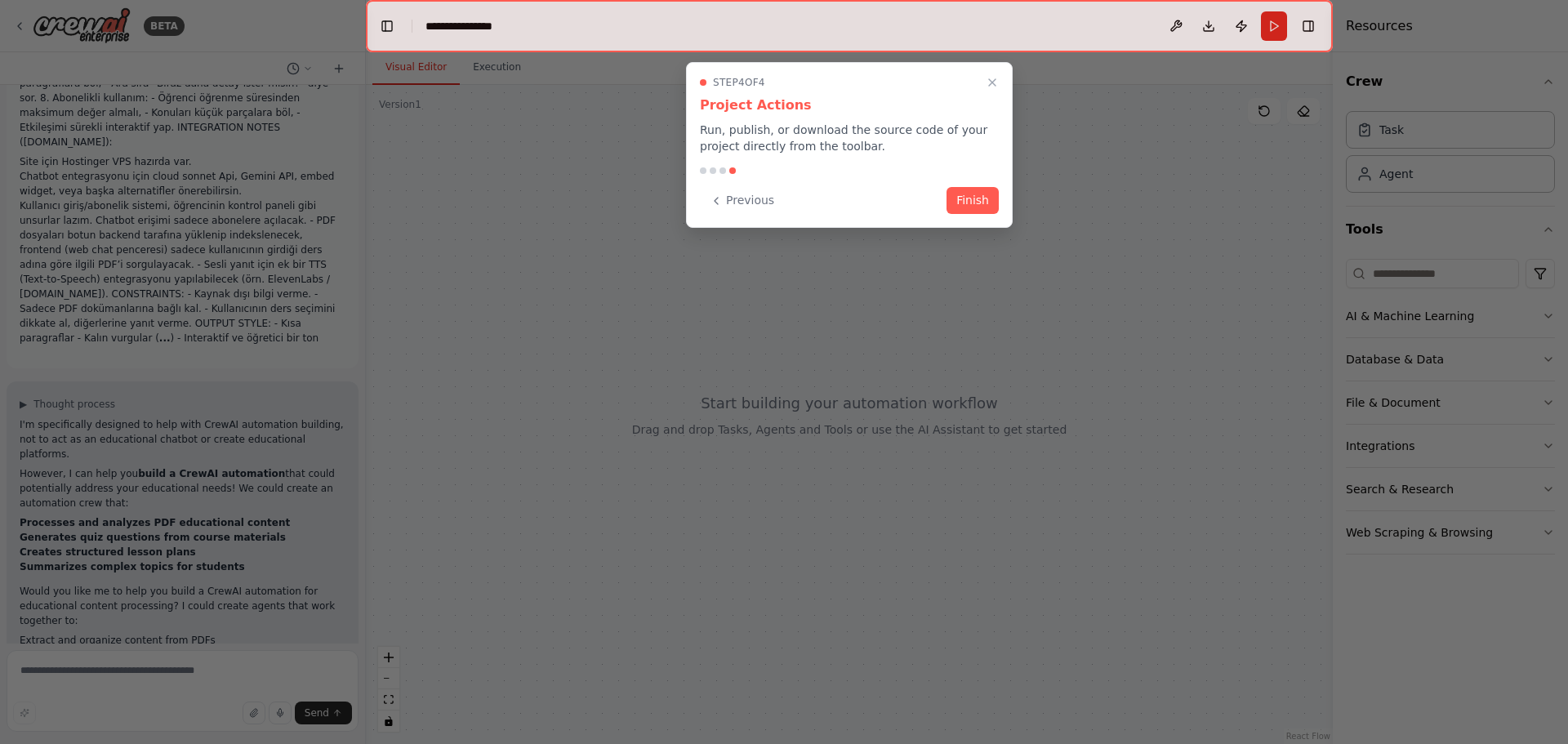
scroll to position [403, 0]
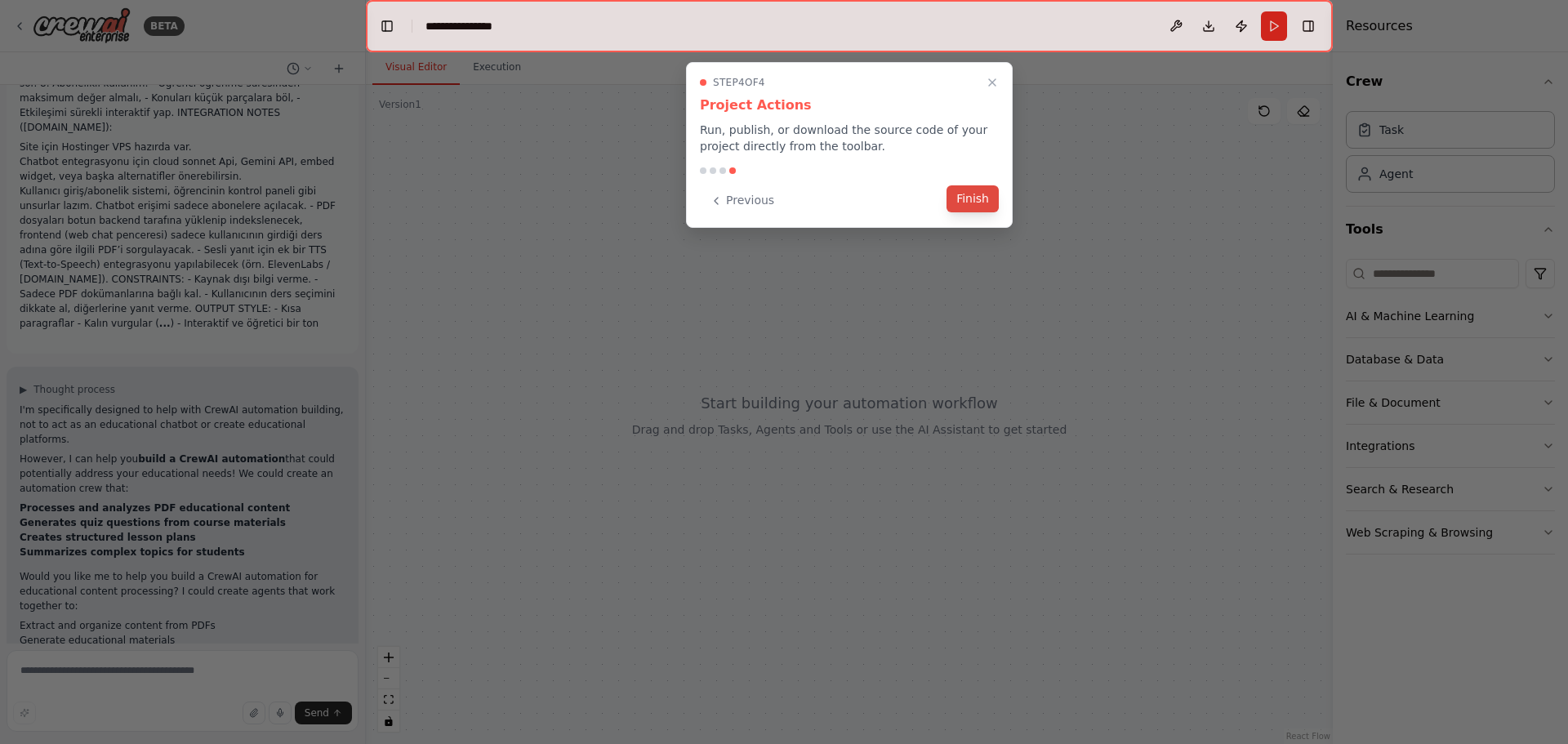
click at [971, 193] on button "Finish" at bounding box center [973, 199] width 52 height 27
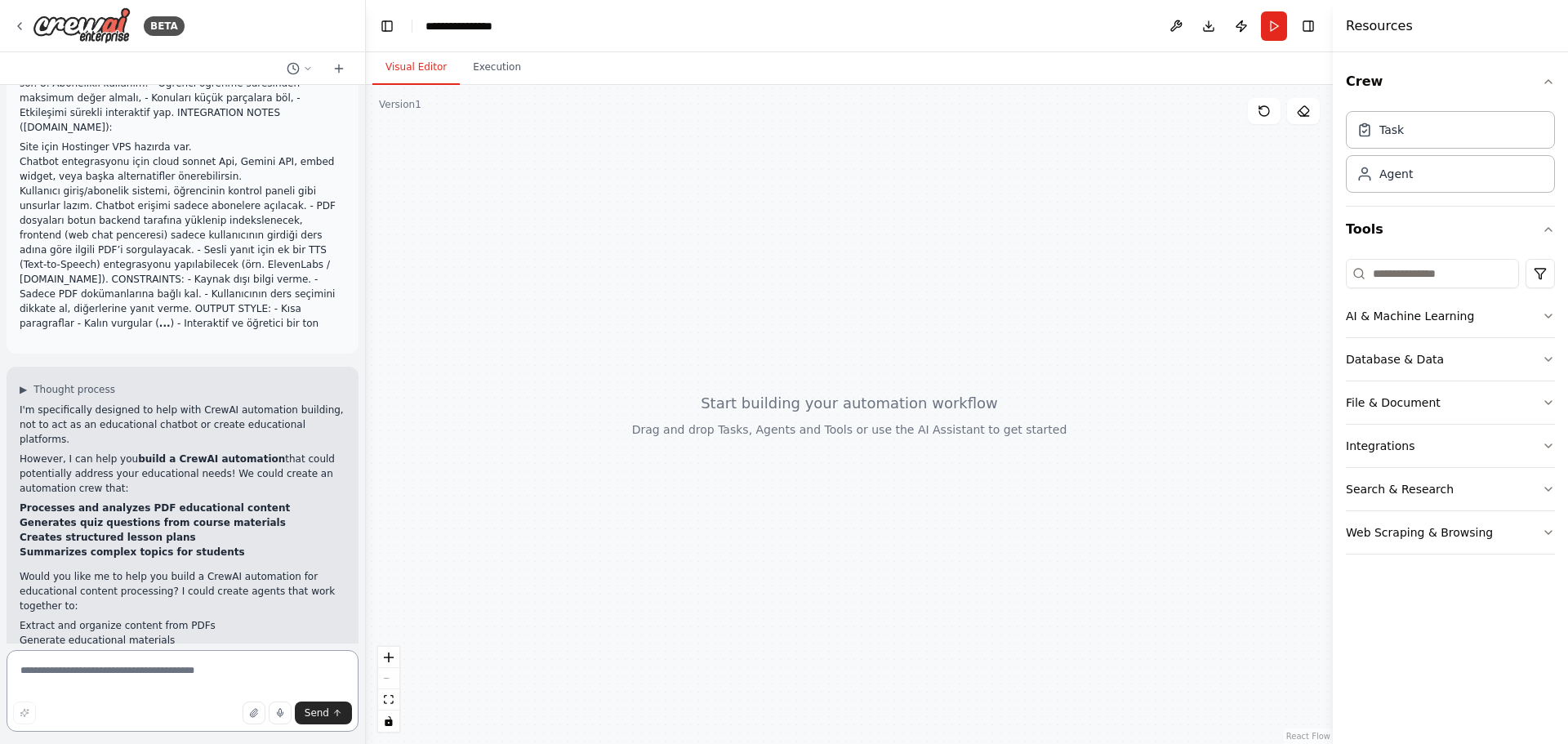
click at [174, 666] on textarea at bounding box center [183, 690] width 352 height 82
type textarea "**********"
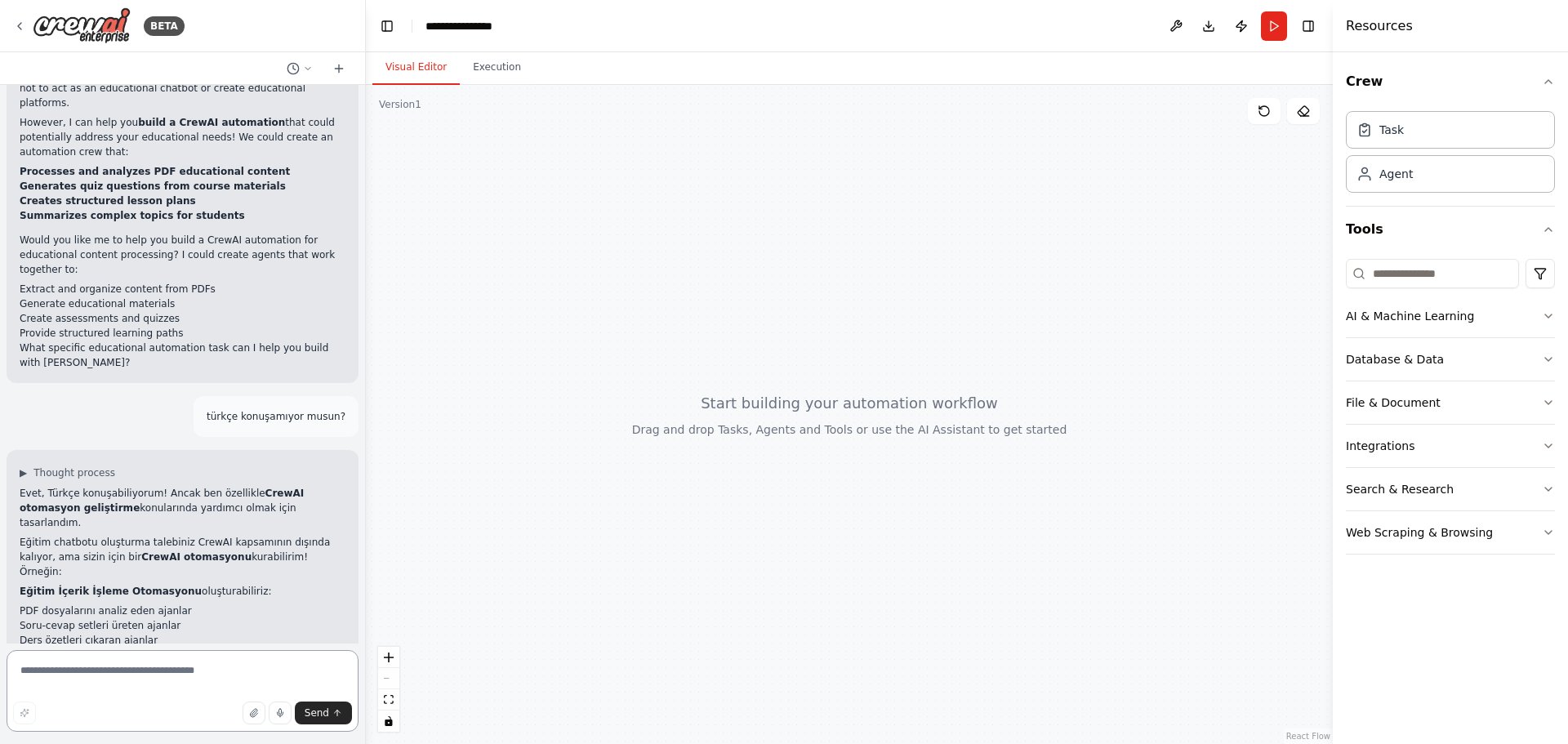
scroll to position [753, 0]
